Goal: Transaction & Acquisition: Subscribe to service/newsletter

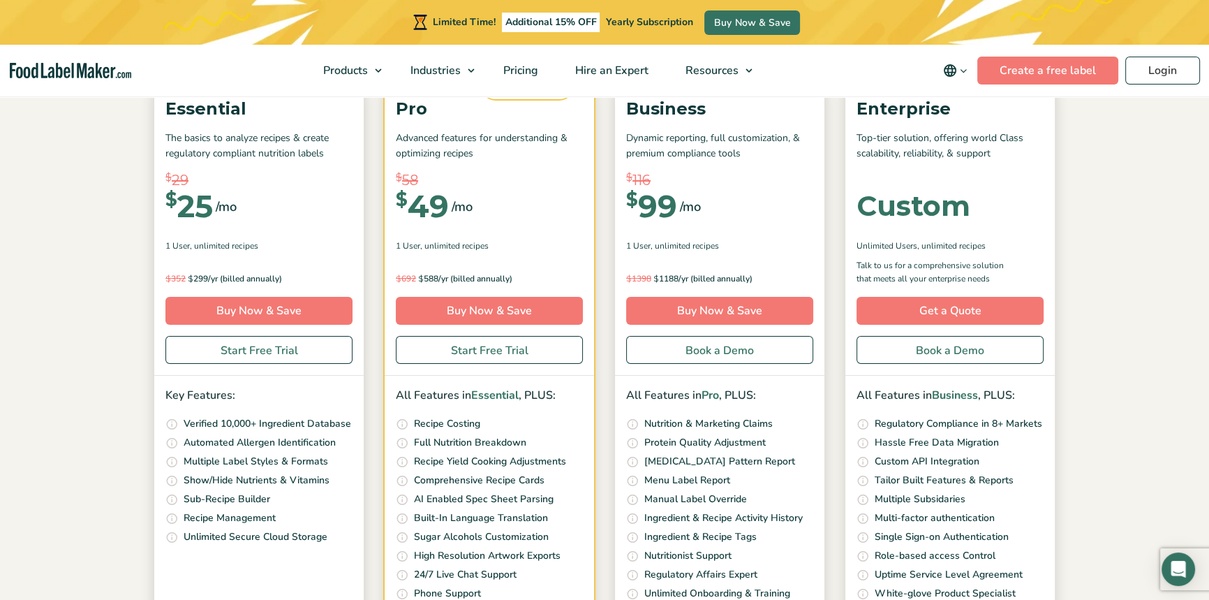
scroll to position [190, 0]
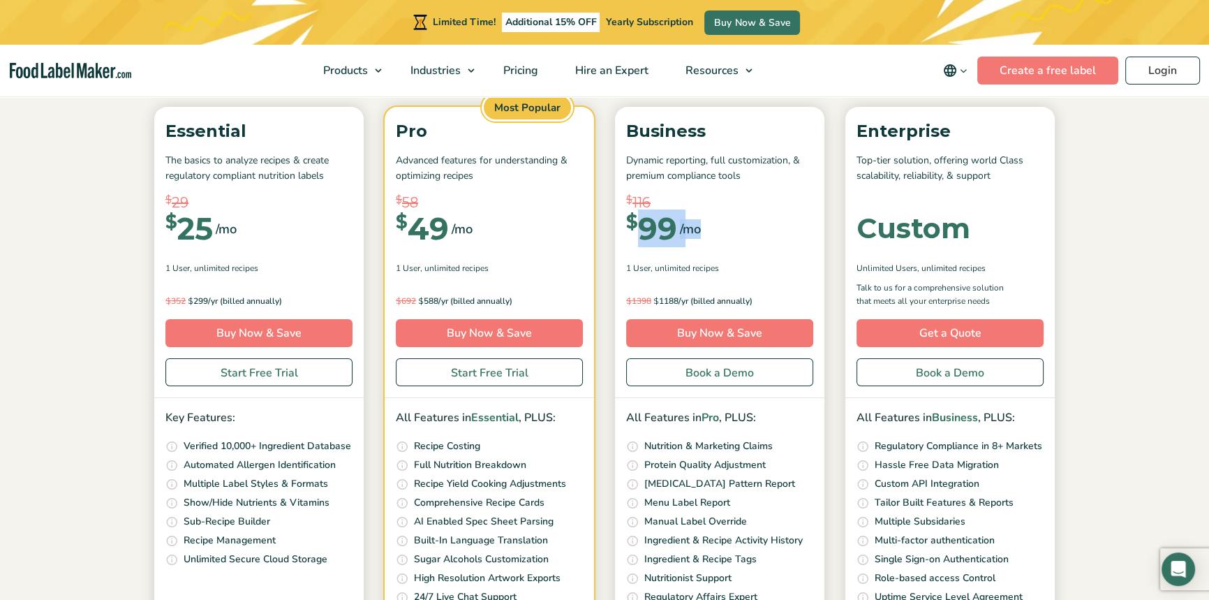
drag, startPoint x: 694, startPoint y: 229, endPoint x: 641, endPoint y: 235, distance: 53.3
click at [641, 235] on div "$ 116 $ 99 /mo" at bounding box center [719, 228] width 187 height 52
click at [655, 241] on div "$ 99" at bounding box center [651, 228] width 51 height 31
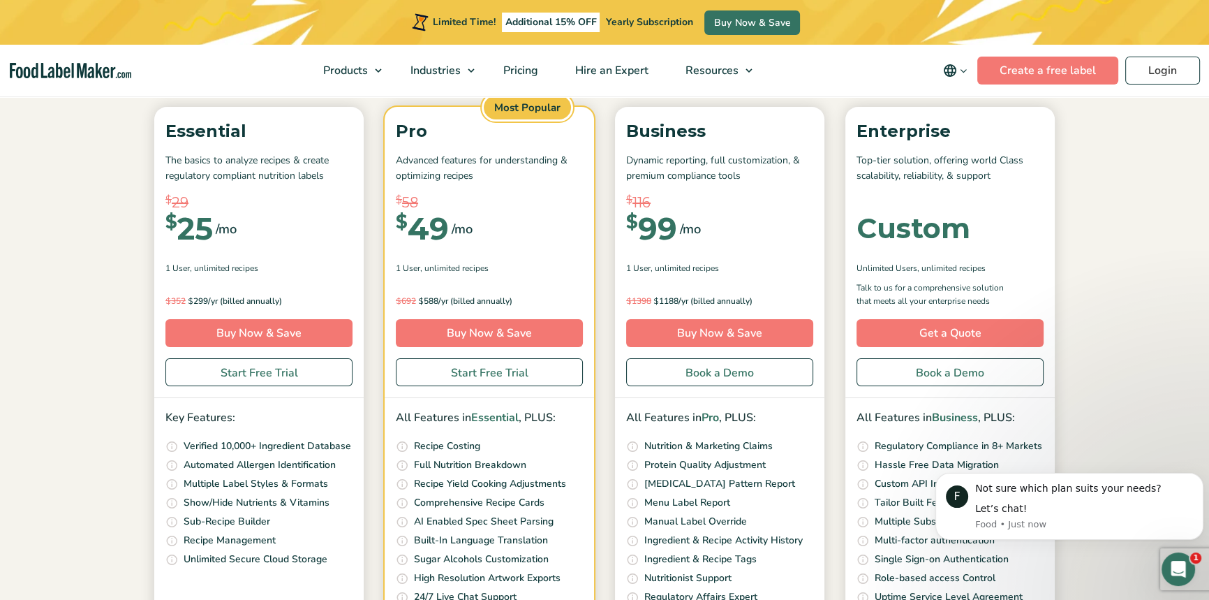
scroll to position [0, 0]
drag, startPoint x: 638, startPoint y: 230, endPoint x: 680, endPoint y: 230, distance: 41.9
click at [680, 230] on div "$ 116 $ 99 /mo" at bounding box center [719, 228] width 187 height 52
drag, startPoint x: 706, startPoint y: 228, endPoint x: 623, endPoint y: 223, distance: 82.5
click at [623, 224] on div "Business Dynamic reporting, full customization, & premium compliance tools $ 11…" at bounding box center [719, 252] width 209 height 291
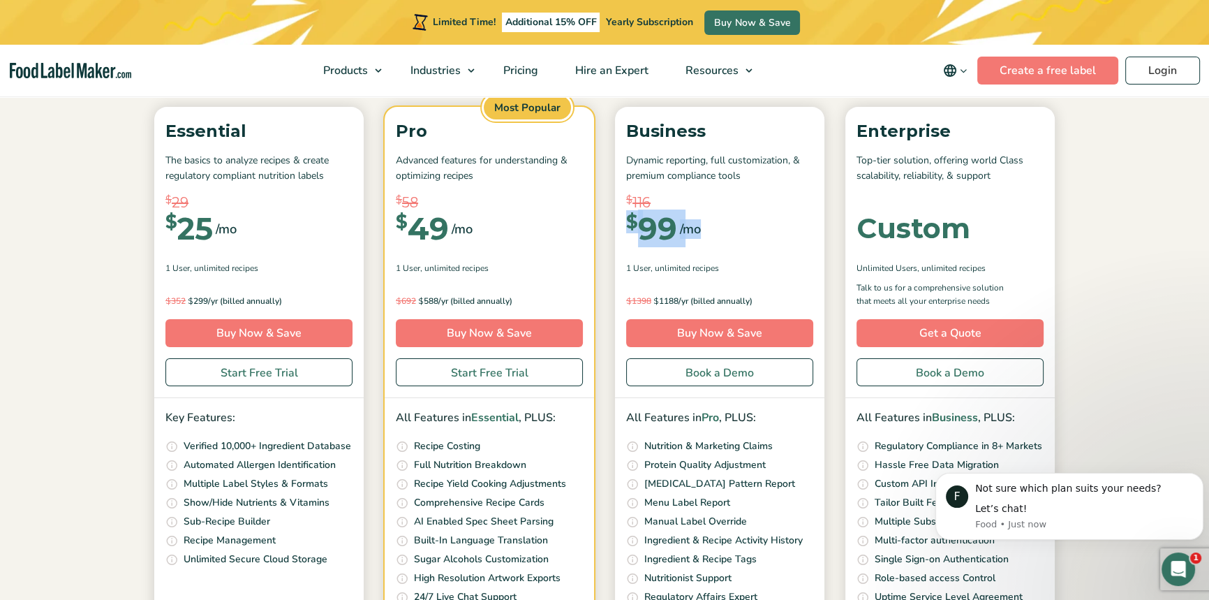
click at [660, 240] on div "$ 99" at bounding box center [651, 228] width 51 height 31
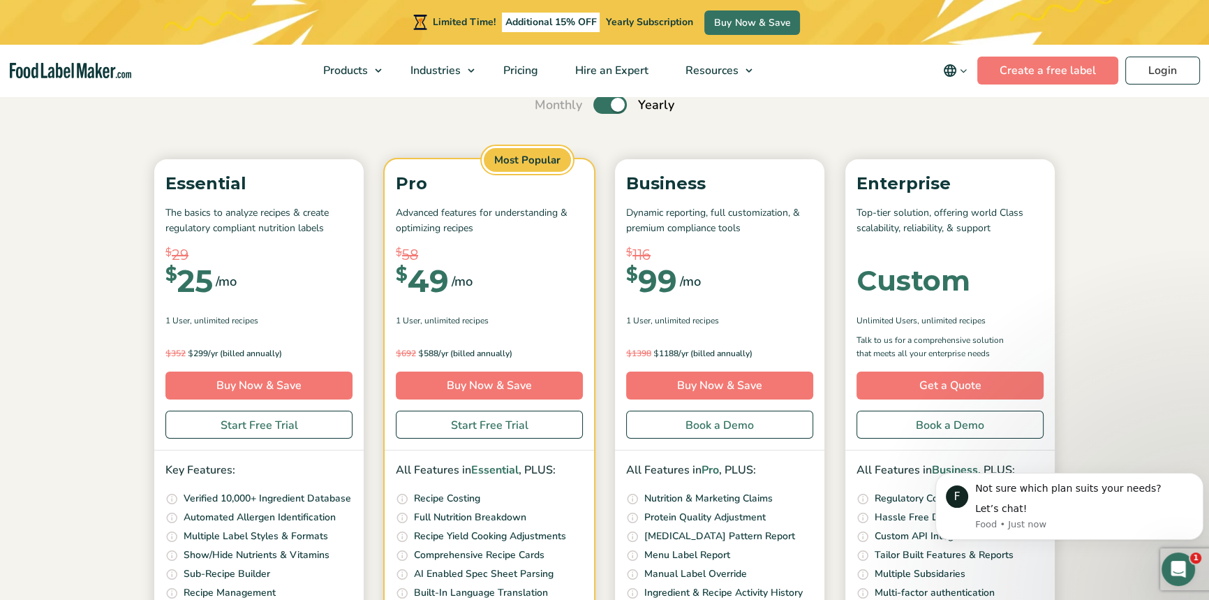
scroll to position [126, 0]
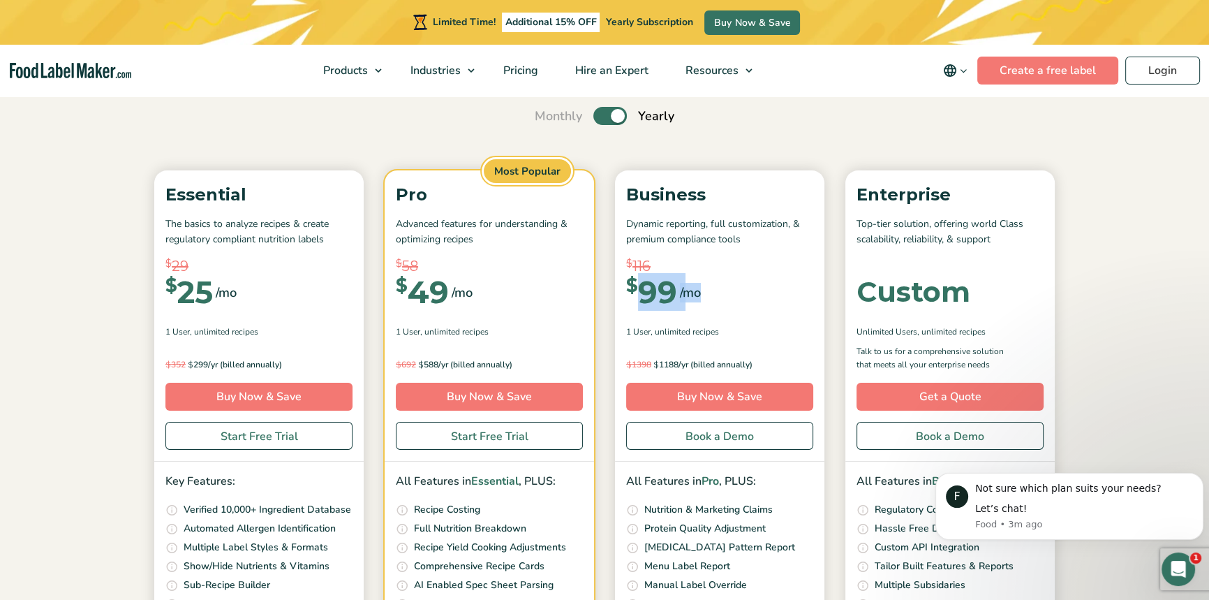
drag, startPoint x: 711, startPoint y: 292, endPoint x: 632, endPoint y: 286, distance: 79.1
click at [632, 286] on div "$ 116 $ 99 /mo" at bounding box center [719, 292] width 187 height 52
click at [686, 295] on span "/mo" at bounding box center [690, 293] width 21 height 20
drag, startPoint x: 711, startPoint y: 290, endPoint x: 630, endPoint y: 293, distance: 81.0
click at [630, 293] on div "$ 116 $ 99 /mo" at bounding box center [719, 292] width 187 height 52
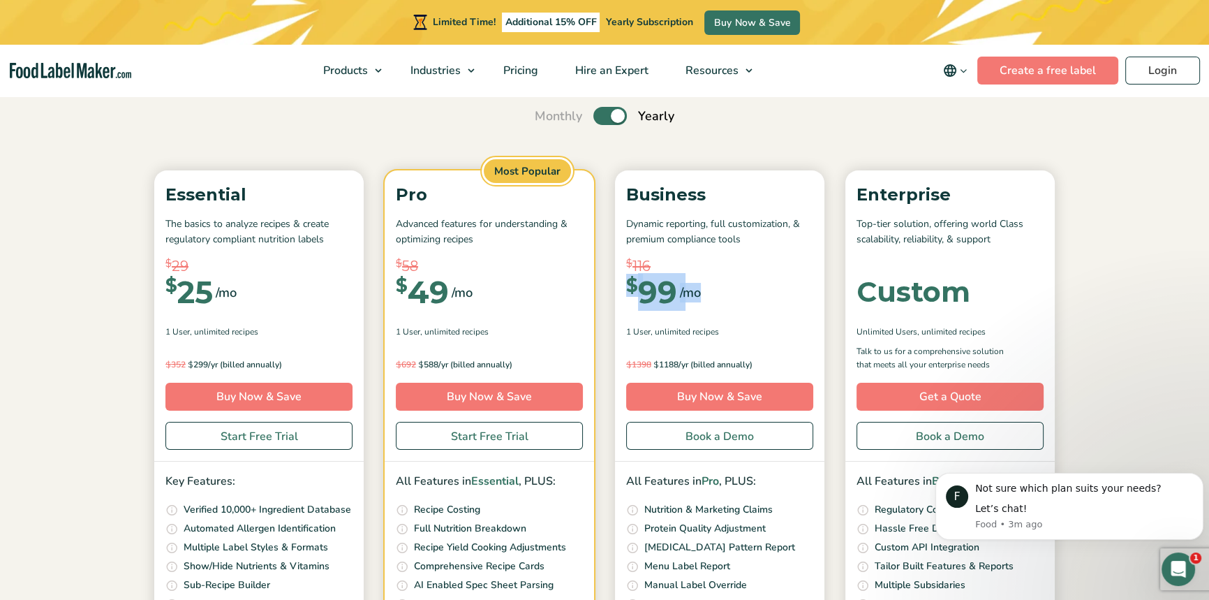
click at [633, 295] on span "$" at bounding box center [632, 285] width 12 height 18
drag, startPoint x: 729, startPoint y: 293, endPoint x: 628, endPoint y: 291, distance: 101.9
click at [628, 291] on div "$ 116 $ 99 /mo" at bounding box center [719, 292] width 187 height 52
